Goal: Task Accomplishment & Management: Complete application form

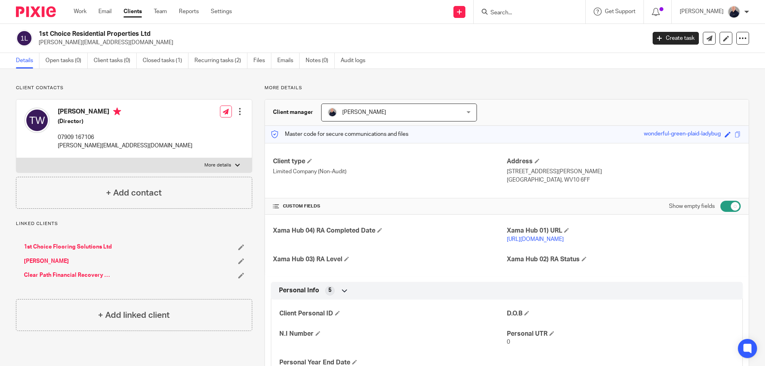
scroll to position [245, 0]
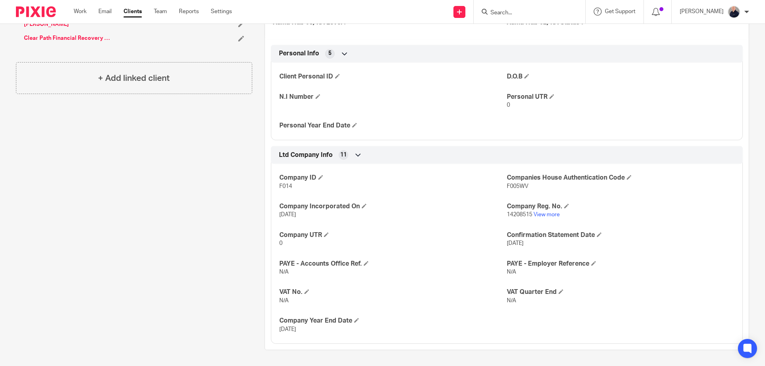
click at [146, 220] on div "Client contacts Thomas Woodcock (Director) 07909 167106 thomas@1stchoicefloorin…" at bounding box center [128, 99] width 249 height 503
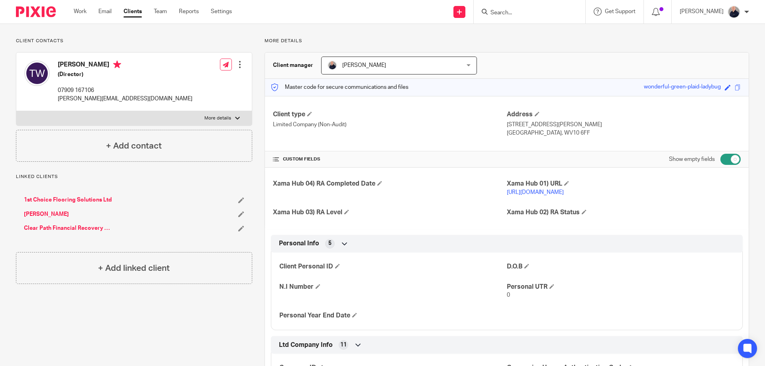
scroll to position [0, 0]
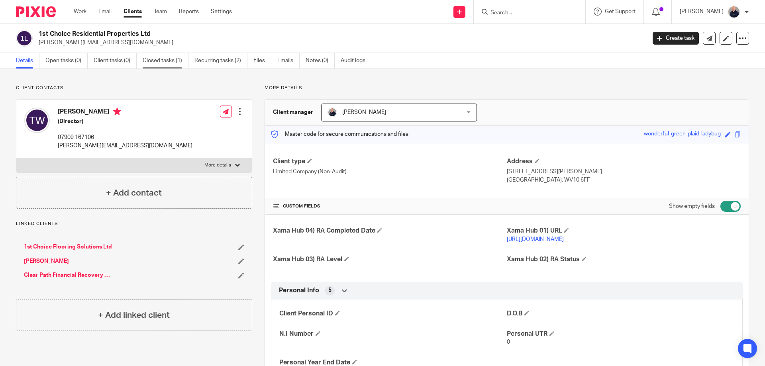
click at [164, 61] on link "Closed tasks (1)" at bounding box center [166, 61] width 46 height 16
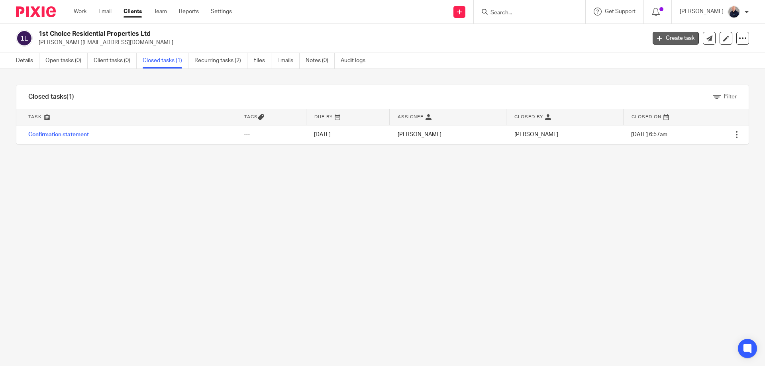
click at [676, 37] on link "Create task" at bounding box center [676, 38] width 46 height 13
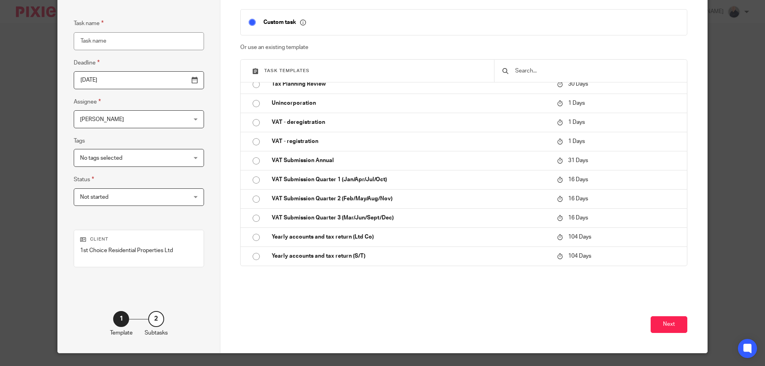
scroll to position [78, 0]
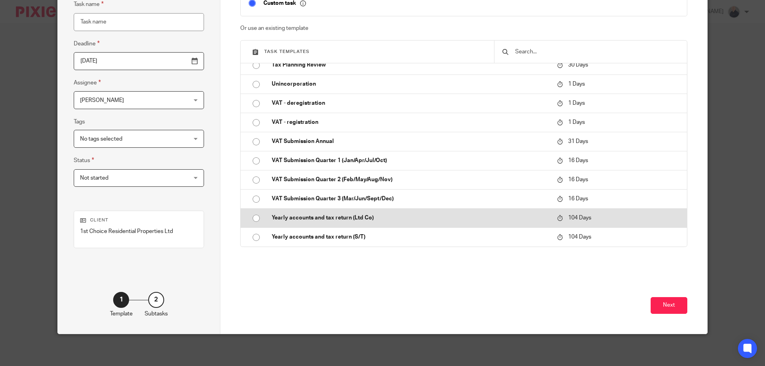
click at [253, 219] on input "radio" at bounding box center [256, 218] width 15 height 15
type input "2025-12-30"
type input "Yearly accounts and tax return (Ltd Co)"
checkbox input "false"
radio input "false"
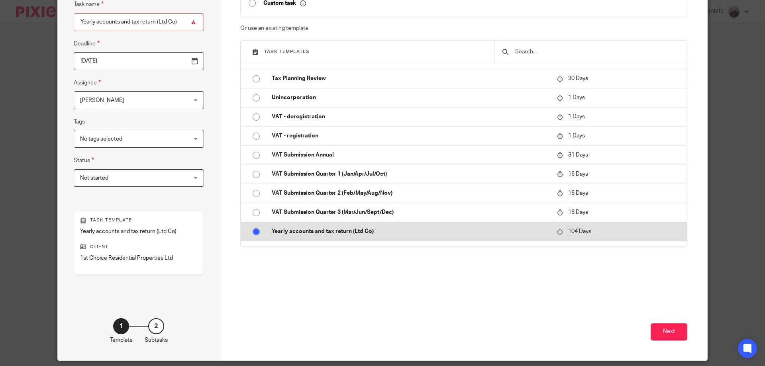
scroll to position [677, 0]
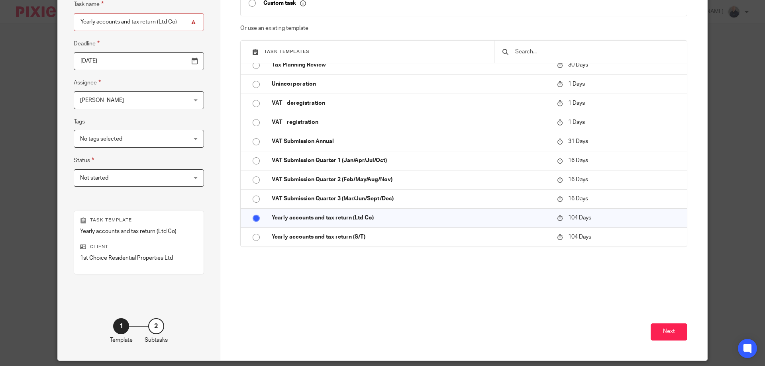
click at [130, 59] on input "2025-12-30" at bounding box center [139, 61] width 130 height 18
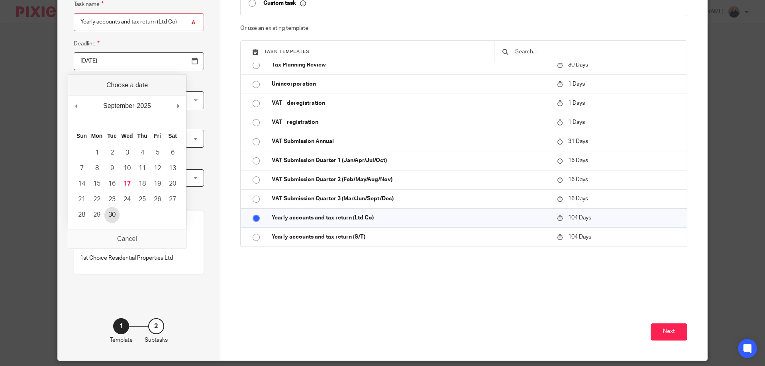
type input "2025-09-30"
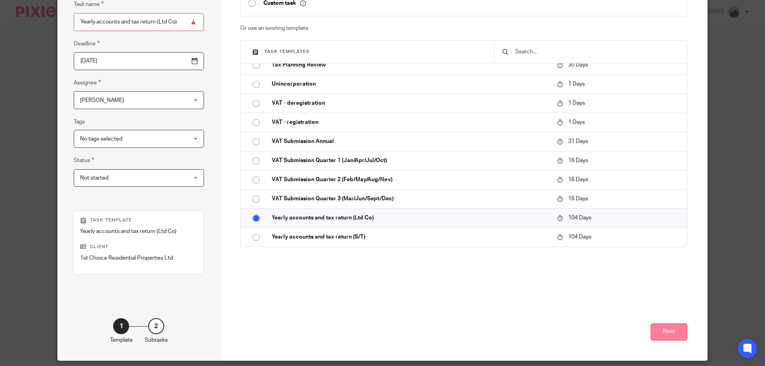
click at [662, 330] on button "Next" at bounding box center [669, 332] width 37 height 17
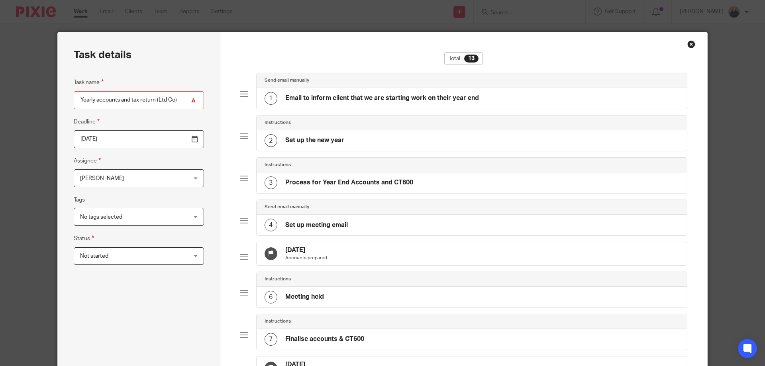
scroll to position [106, 0]
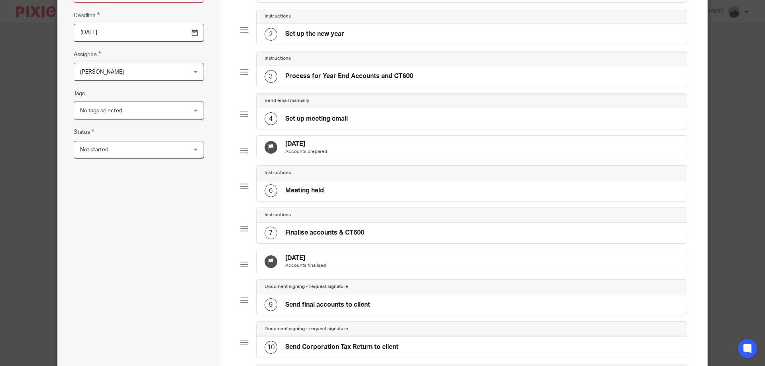
click at [333, 144] on div "14 Nov 2025 Accounts prepared" at bounding box center [472, 147] width 431 height 23
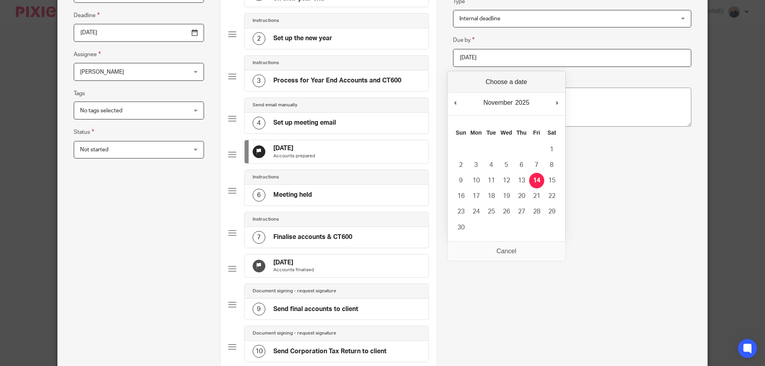
click at [507, 57] on input "2025-11-14" at bounding box center [572, 58] width 238 height 18
type input "2025-09-19"
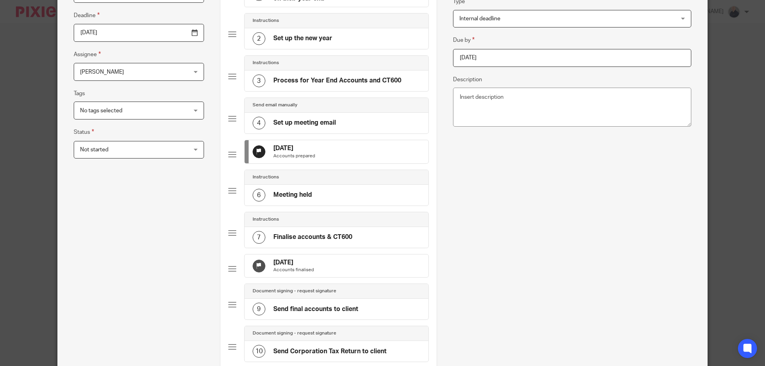
drag, startPoint x: 312, startPoint y: 273, endPoint x: 357, endPoint y: 255, distance: 49.2
click at [313, 272] on div "30 Nov 2025 Accounts finalised" at bounding box center [337, 266] width 184 height 23
click at [498, 58] on input "2025-11-30" at bounding box center [572, 58] width 238 height 18
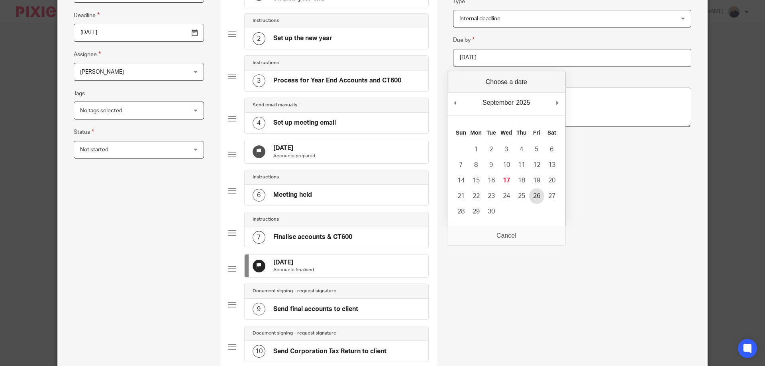
type input "2025-09-26"
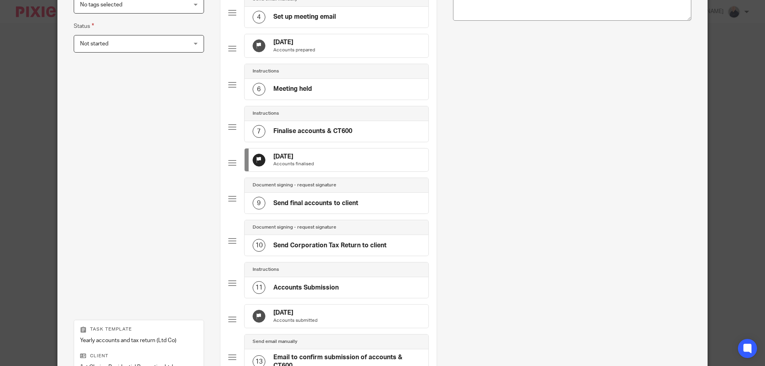
scroll to position [319, 0]
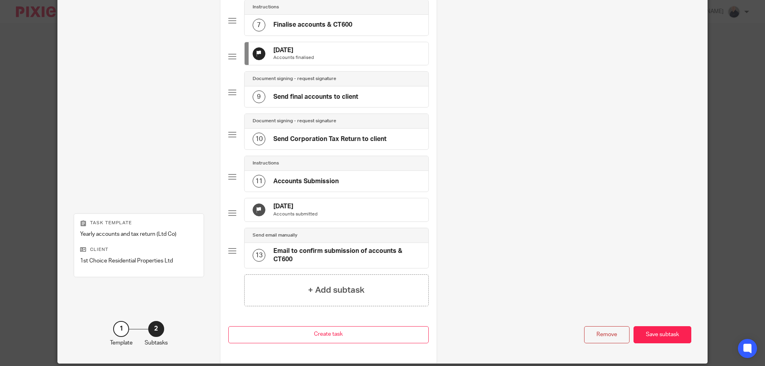
click at [320, 222] on div "16 Dec 2025 Accounts submitted" at bounding box center [337, 209] width 184 height 23
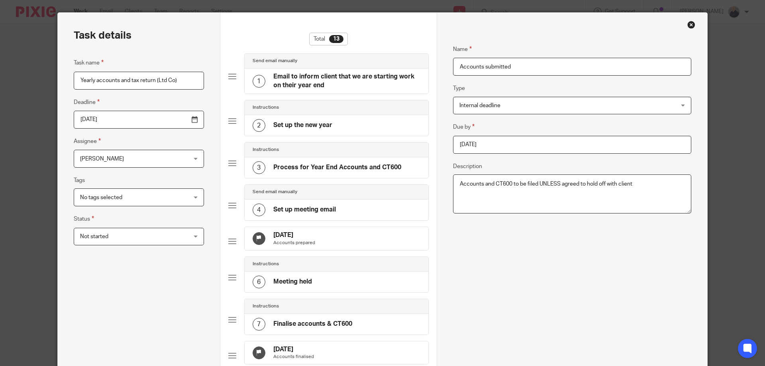
scroll to position [0, 0]
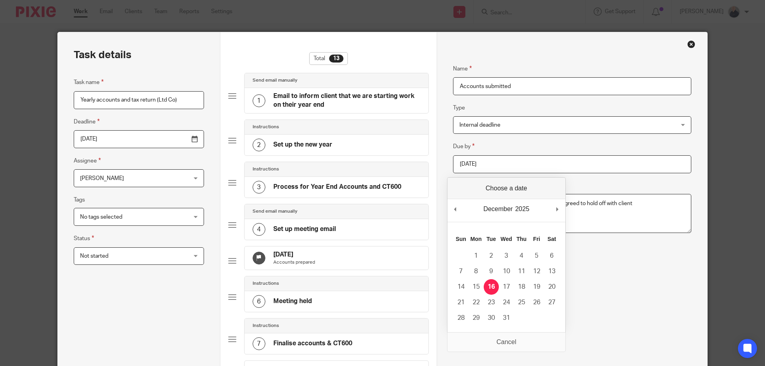
click at [499, 165] on input "2025-12-16" at bounding box center [572, 164] width 238 height 18
type input "2025-10-17"
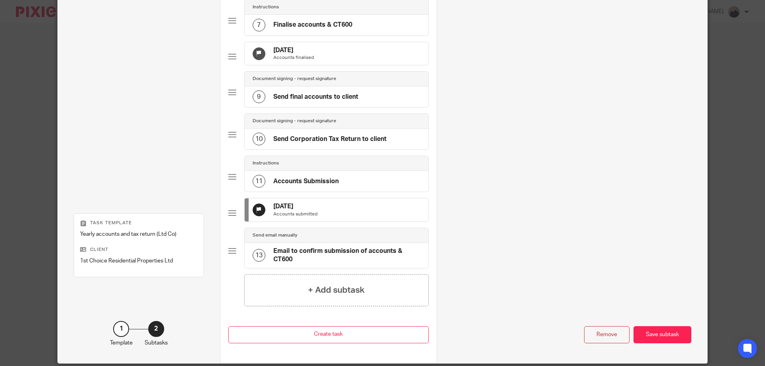
scroll to position [367, 0]
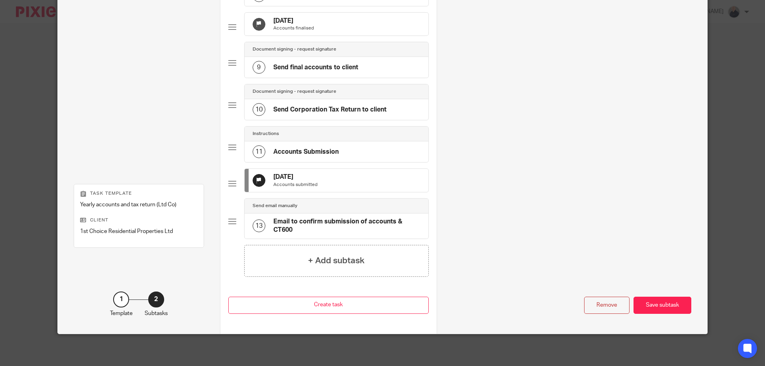
click at [669, 301] on div "Save subtask" at bounding box center [663, 305] width 58 height 17
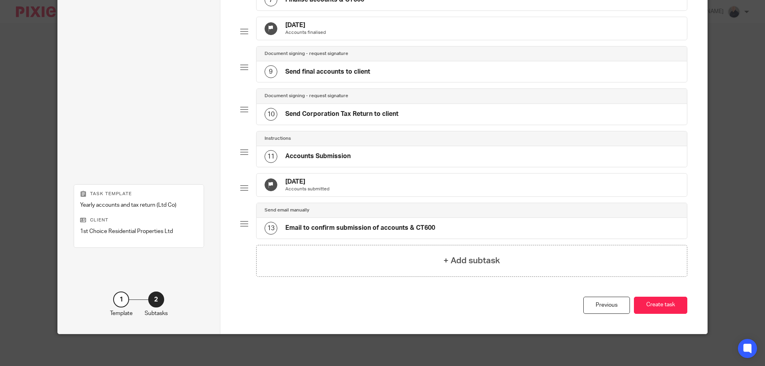
scroll to position [359, 0]
click at [676, 308] on button "Create task" at bounding box center [660, 305] width 53 height 17
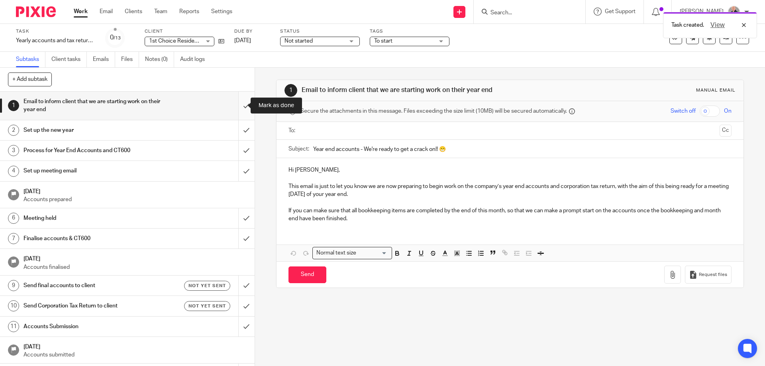
click at [240, 107] on input "submit" at bounding box center [127, 106] width 255 height 28
click at [238, 132] on input "submit" at bounding box center [127, 130] width 255 height 20
click at [239, 149] on input "submit" at bounding box center [127, 151] width 255 height 20
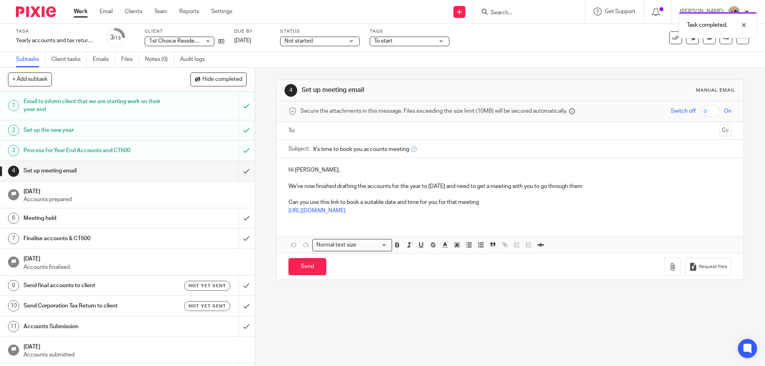
click at [311, 43] on span "Not started" at bounding box center [299, 41] width 28 height 6
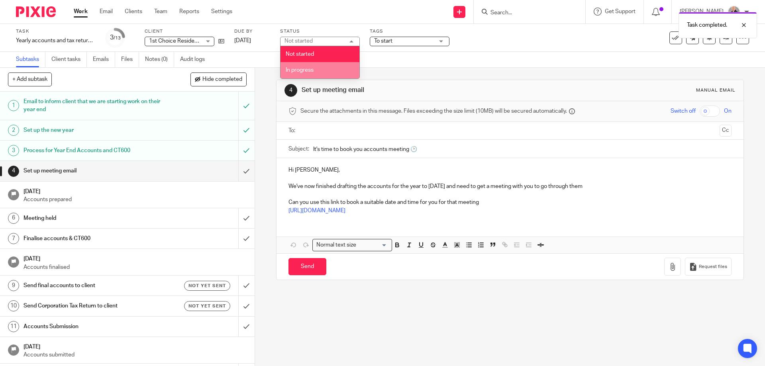
drag, startPoint x: 310, startPoint y: 67, endPoint x: 332, endPoint y: 63, distance: 22.0
click at [310, 68] on span "In progress" at bounding box center [300, 70] width 28 height 6
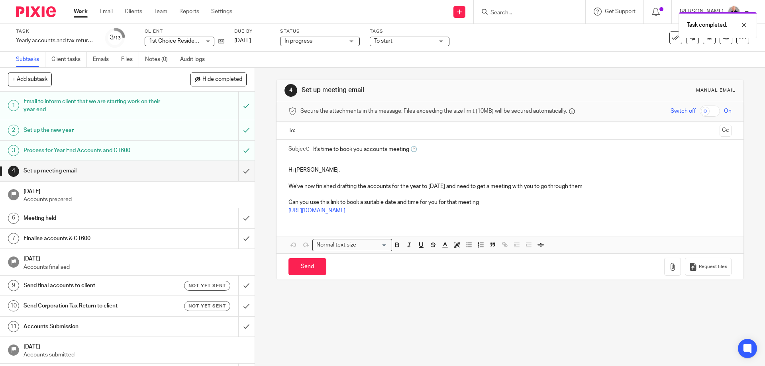
click at [393, 42] on span "To start" at bounding box center [383, 41] width 18 height 6
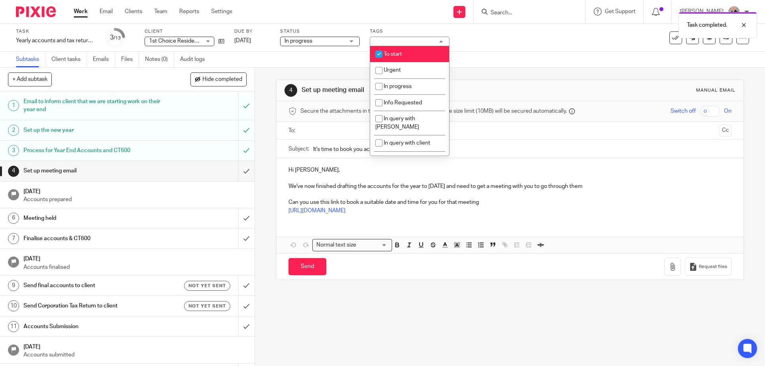
click at [391, 51] on li "To start" at bounding box center [409, 54] width 79 height 16
checkbox input "false"
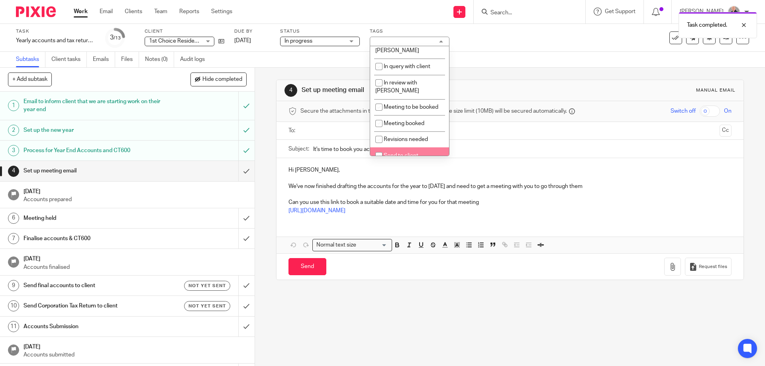
scroll to position [141, 0]
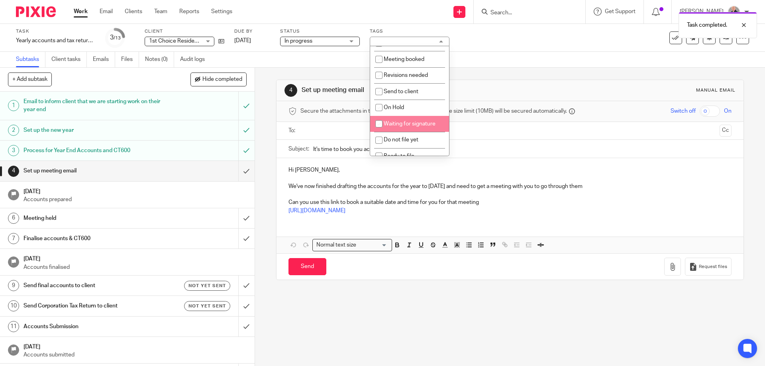
click at [400, 121] on span "Waiting for signature" at bounding box center [410, 124] width 52 height 6
checkbox input "true"
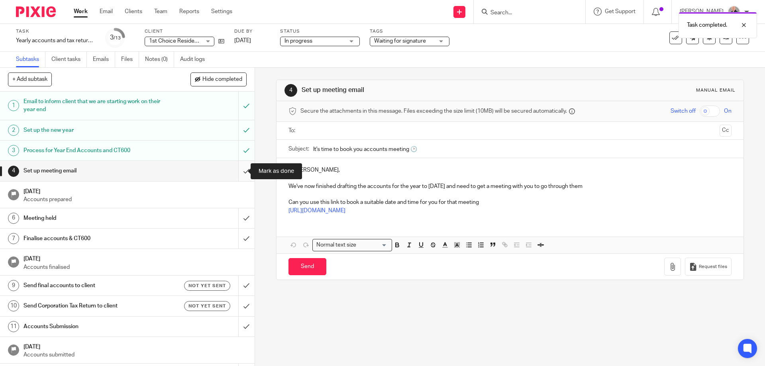
click at [240, 171] on input "submit" at bounding box center [127, 171] width 255 height 20
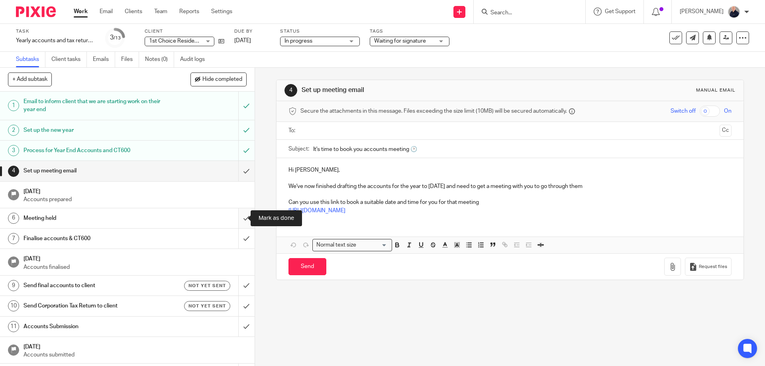
click at [239, 218] on input "submit" at bounding box center [127, 218] width 255 height 20
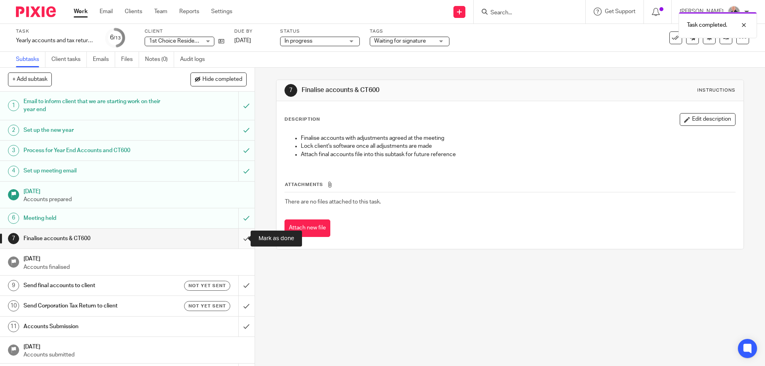
click at [240, 240] on input "submit" at bounding box center [127, 239] width 255 height 20
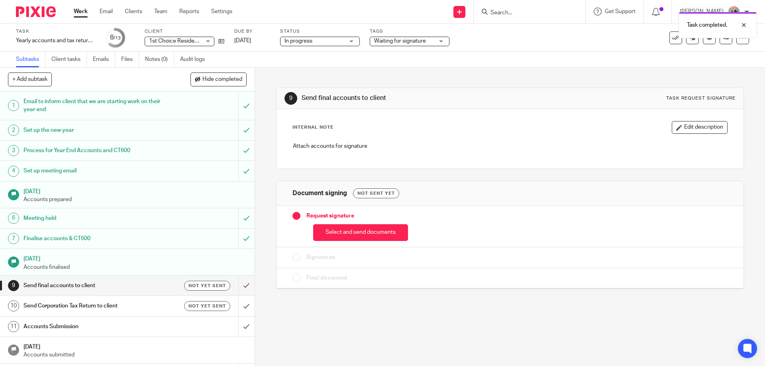
click at [84, 14] on link "Work" at bounding box center [81, 12] width 14 height 8
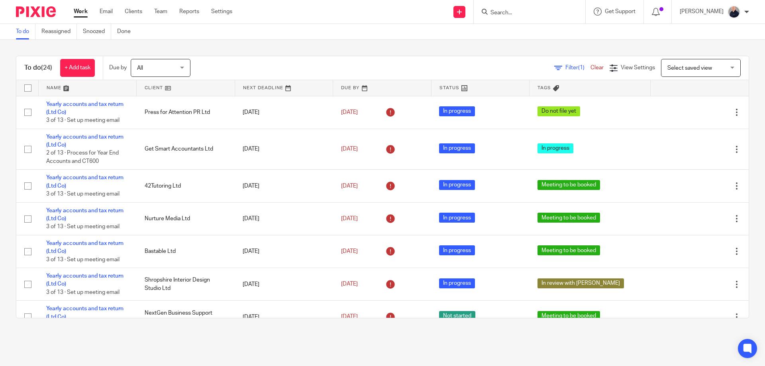
click at [58, 87] on link at bounding box center [88, 88] width 98 height 16
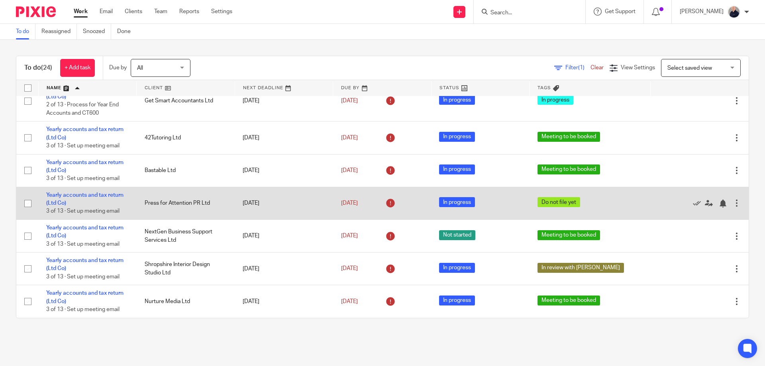
scroll to position [468, 0]
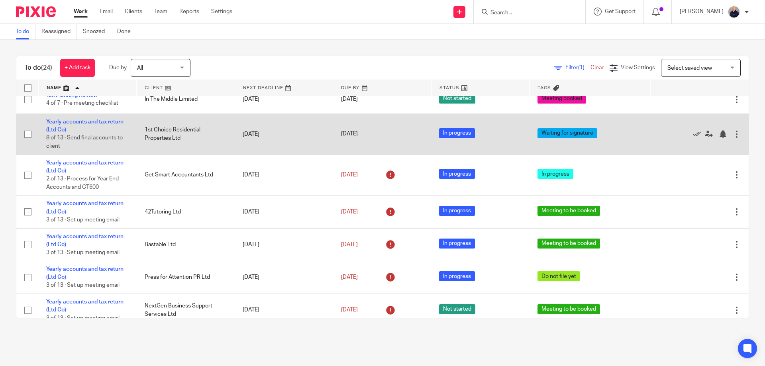
drag, startPoint x: 188, startPoint y: 171, endPoint x: 149, endPoint y: 161, distance: 40.5
click at [149, 155] on td "1st Choice Residential Properties Ltd" at bounding box center [186, 134] width 98 height 41
click at [97, 133] on link "Yearly accounts and tax return (Ltd Co)" at bounding box center [84, 126] width 77 height 14
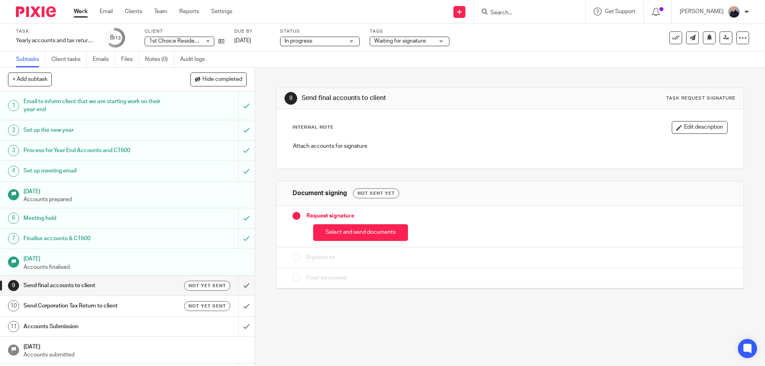
click at [181, 43] on span "1st Choice Residential Properties Ltd" at bounding box center [195, 41] width 93 height 6
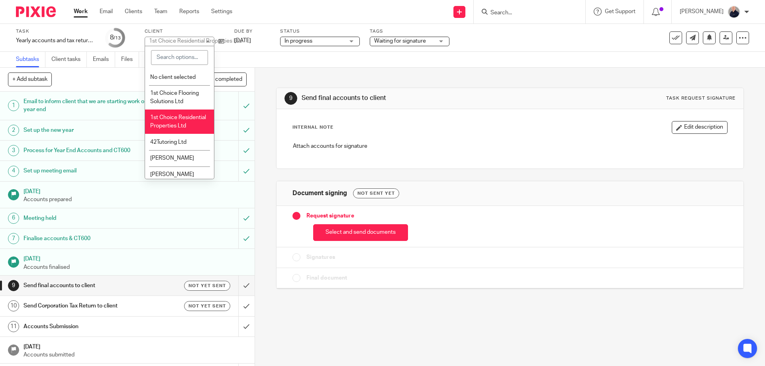
drag, startPoint x: 149, startPoint y: 117, endPoint x: 155, endPoint y: 117, distance: 6.4
click at [155, 117] on li "1st Choice Residential Properties Ltd" at bounding box center [179, 122] width 69 height 24
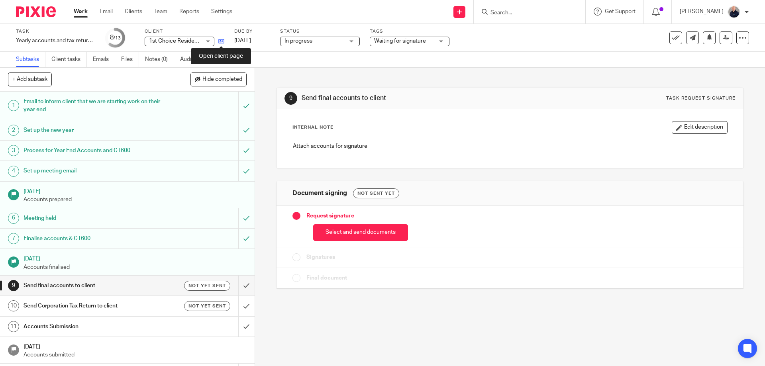
click at [222, 38] on icon at bounding box center [221, 41] width 6 height 6
click at [356, 340] on div "9 Send final accounts to client Task request signature Internal Note Edit descr…" at bounding box center [510, 217] width 510 height 298
click at [604, 325] on div "9 Send final accounts to client Task request signature Internal Note Edit descr…" at bounding box center [510, 217] width 510 height 298
drag, startPoint x: 422, startPoint y: 326, endPoint x: 416, endPoint y: 326, distance: 6.0
click at [420, 326] on div "9 Send final accounts to client Task request signature Internal Note Edit descr…" at bounding box center [510, 217] width 510 height 298
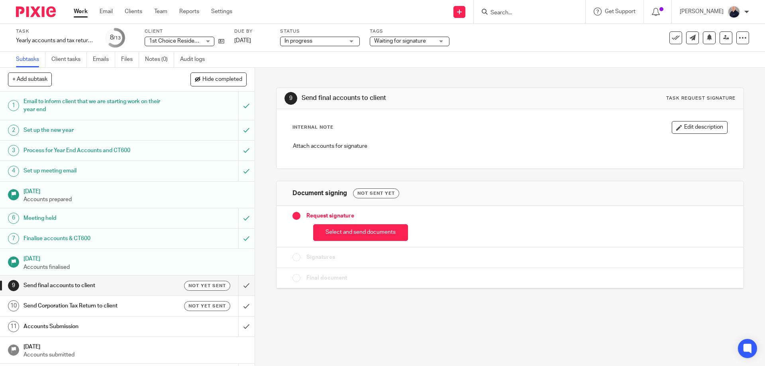
click at [417, 326] on div "9 Send final accounts to client Task request signature Internal Note Edit descr…" at bounding box center [510, 217] width 510 height 298
click at [140, 283] on h1 "Send final accounts to client" at bounding box center [93, 286] width 138 height 12
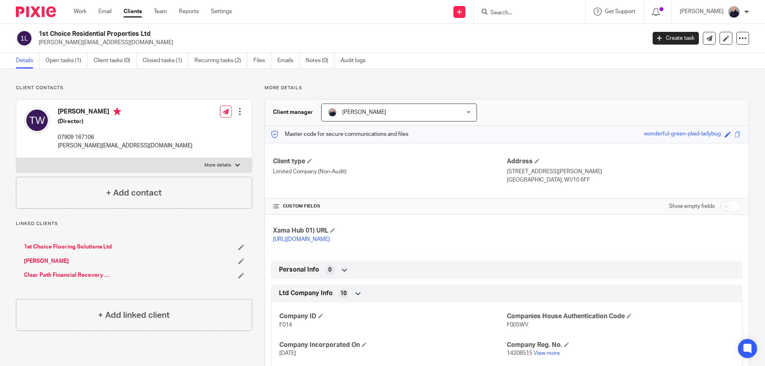
drag, startPoint x: 139, startPoint y: 33, endPoint x: 40, endPoint y: 34, distance: 99.6
click at [40, 34] on h2 "1st Choice Residential Properties Ltd" at bounding box center [280, 34] width 482 height 8
copy h2 "1st Choice Residential Properties Ltd"
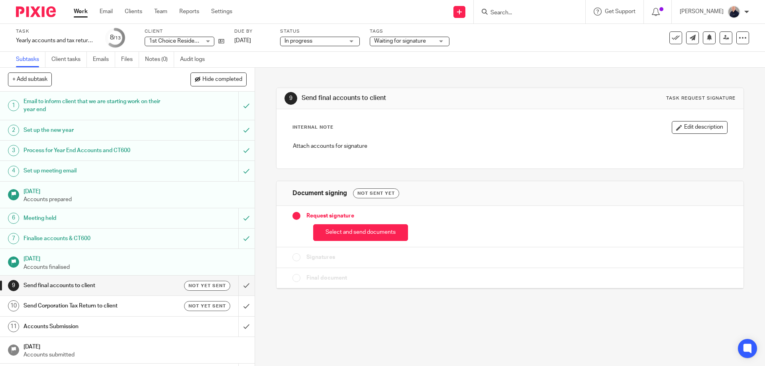
click at [84, 9] on link "Work" at bounding box center [81, 12] width 14 height 8
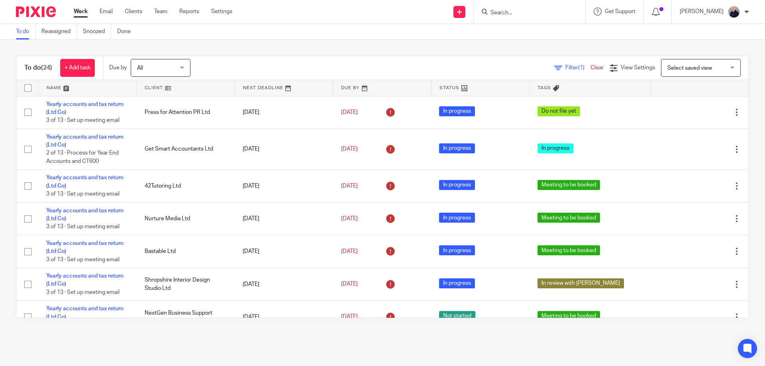
click at [526, 14] on input "Search" at bounding box center [526, 13] width 72 height 7
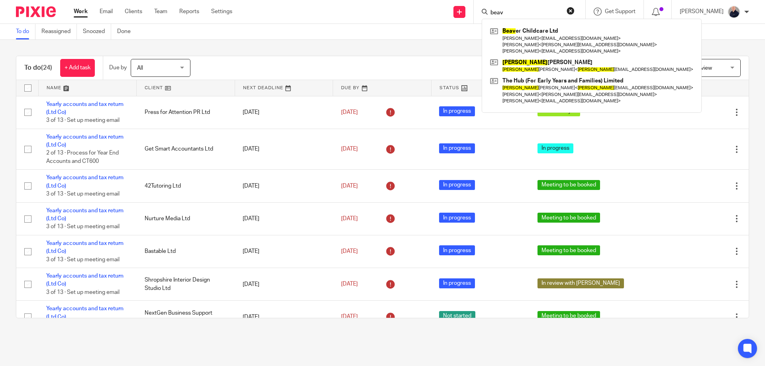
type input "beav"
